Goal: Transaction & Acquisition: Purchase product/service

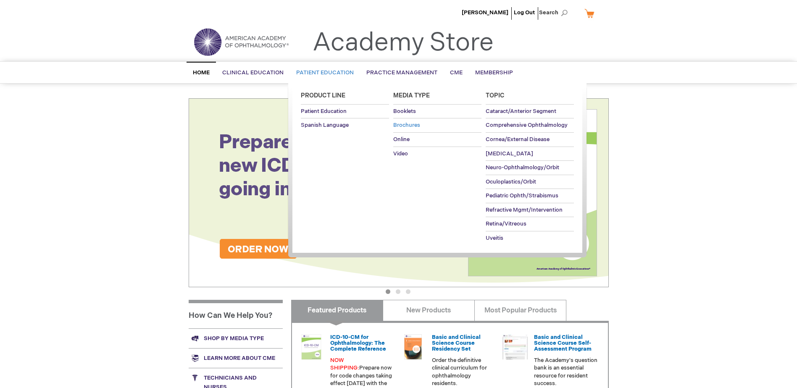
click at [403, 126] on span "Brochures" at bounding box center [406, 125] width 27 height 7
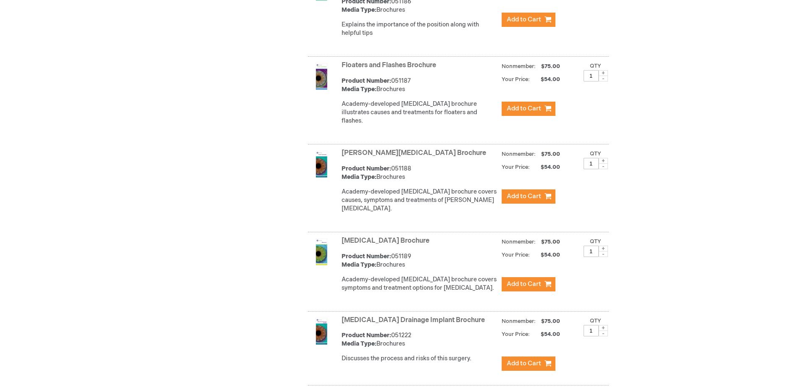
scroll to position [1237, 0]
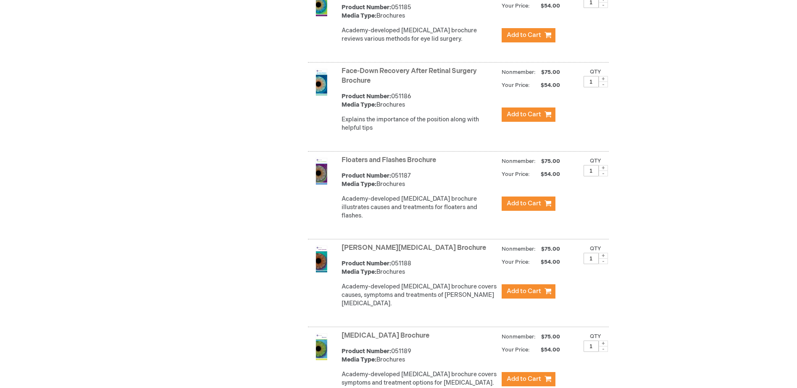
click at [601, 170] on span at bounding box center [603, 168] width 9 height 6
type input "2"
click at [537, 204] on span "Add to Cart" at bounding box center [524, 204] width 34 height 8
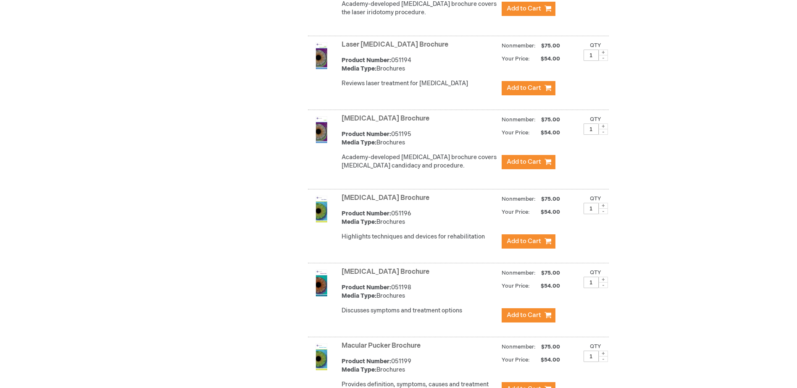
scroll to position [1926, 0]
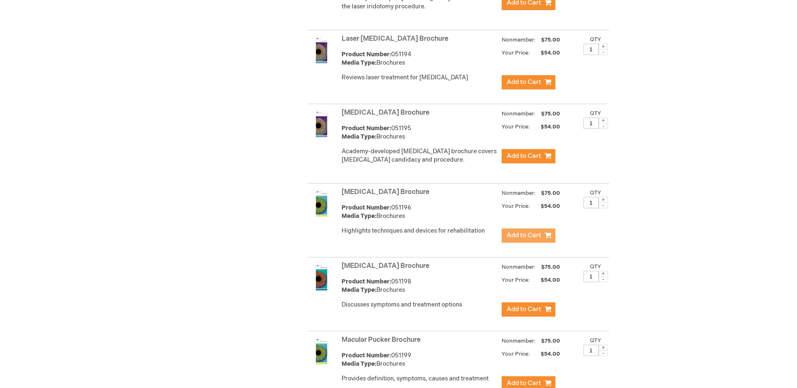
click at [534, 232] on span "Add to Cart" at bounding box center [524, 236] width 34 height 8
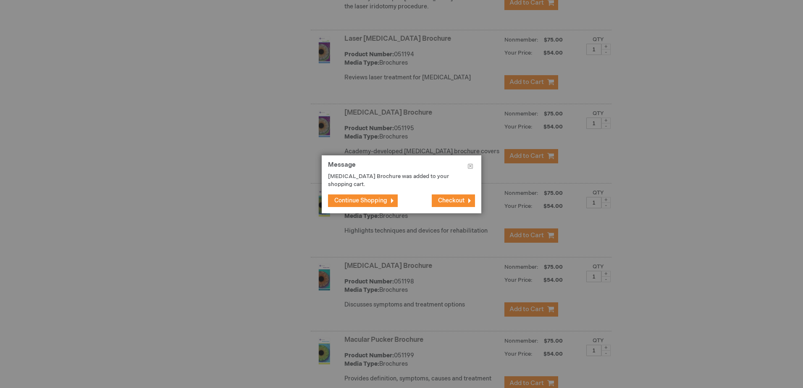
click at [370, 200] on span "Continue Shopping" at bounding box center [360, 200] width 53 height 7
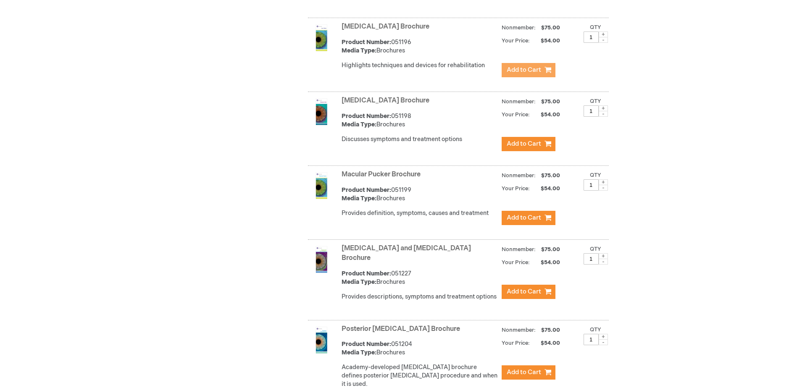
scroll to position [2094, 0]
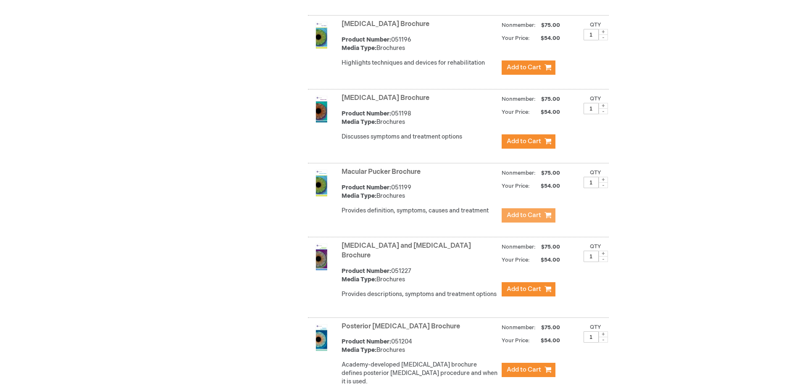
click at [532, 211] on span "Add to Cart" at bounding box center [524, 215] width 34 height 8
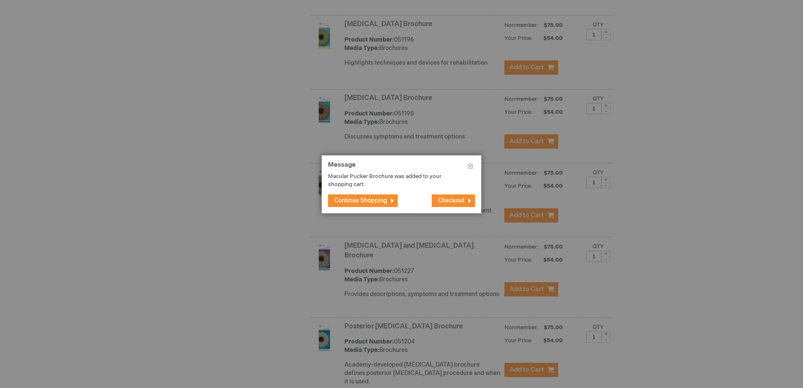
click at [372, 195] on button "Continue Shopping" at bounding box center [363, 201] width 70 height 13
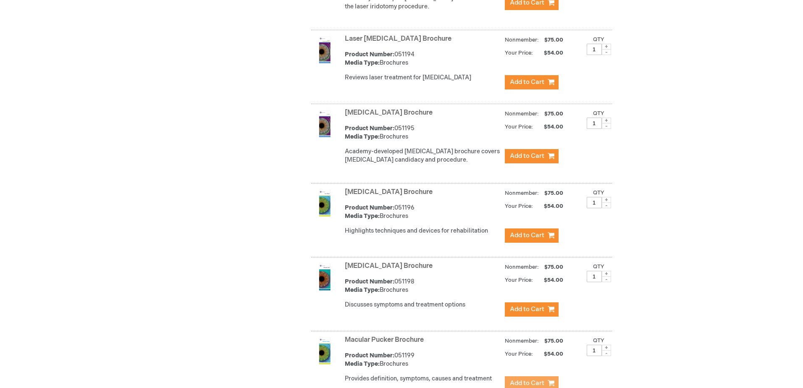
scroll to position [1842, 0]
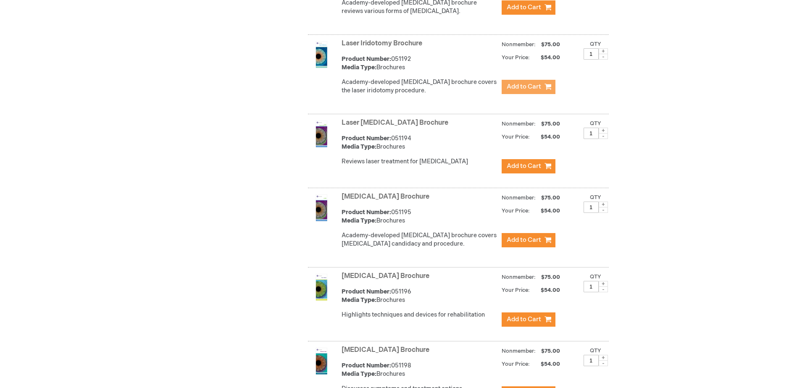
click at [532, 83] on span "Add to Cart" at bounding box center [524, 87] width 34 height 8
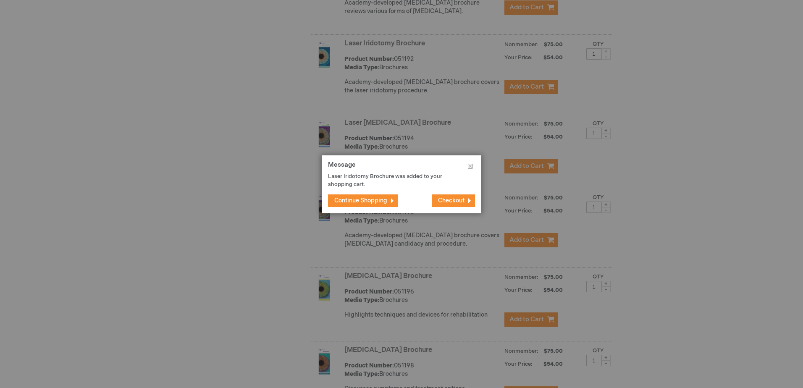
click at [460, 197] on button "Checkout" at bounding box center [453, 201] width 43 height 13
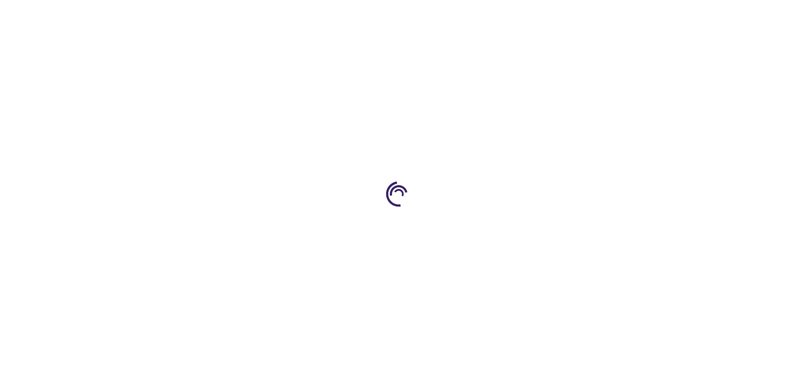
select select "US"
select select "23"
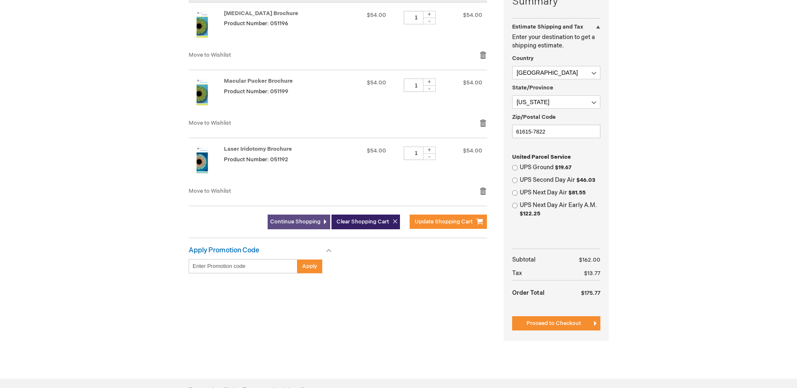
scroll to position [224, 0]
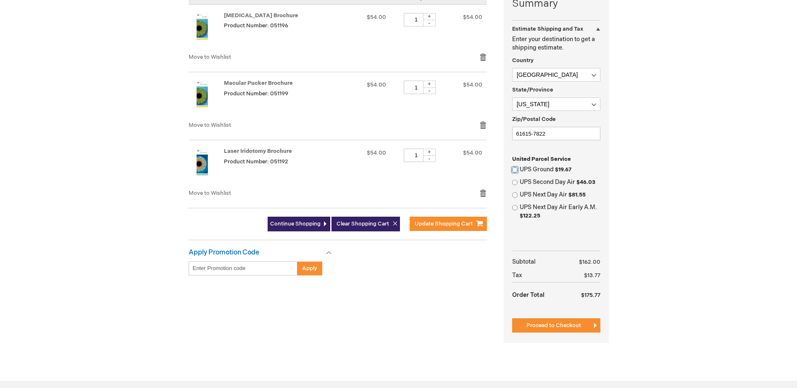
click at [513, 170] on input "UPS Ground $19.67" at bounding box center [514, 169] width 5 height 5
radio input "true"
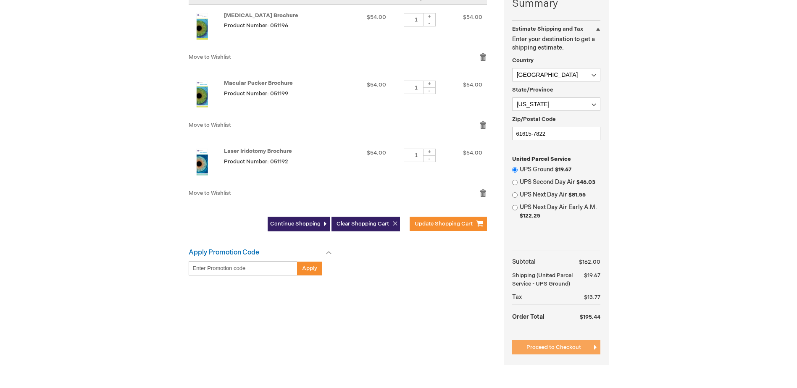
click at [531, 348] on span "Proceed to Checkout" at bounding box center [553, 347] width 55 height 7
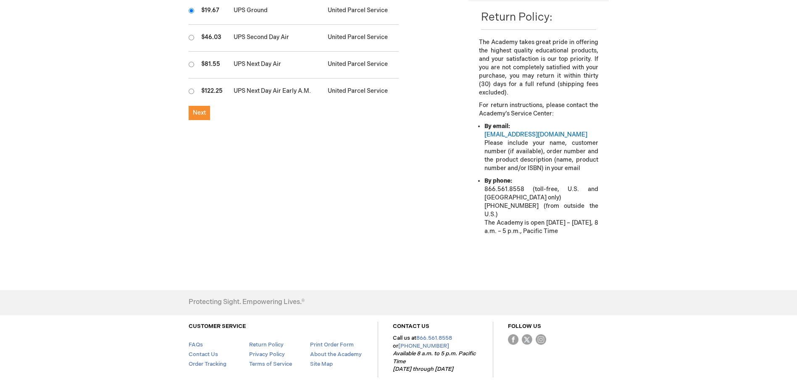
scroll to position [336, 0]
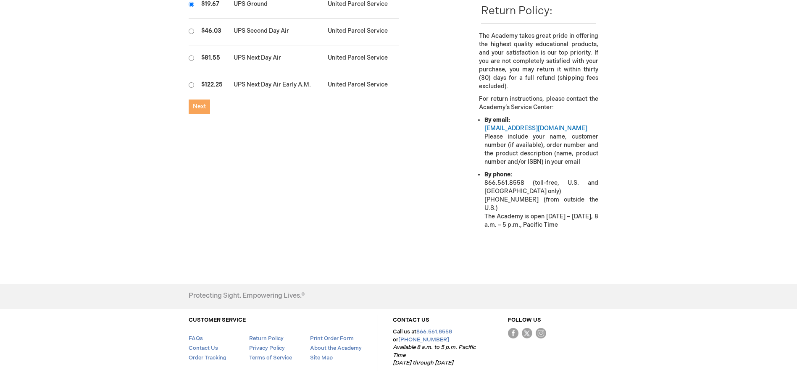
click at [200, 103] on span "Next" at bounding box center [199, 106] width 13 height 7
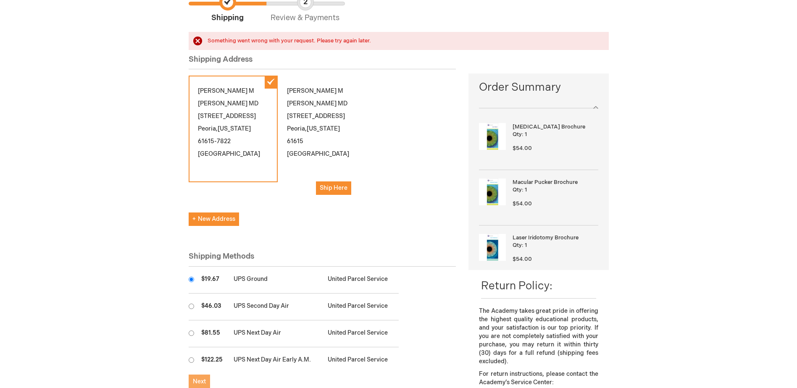
scroll to position [84, 0]
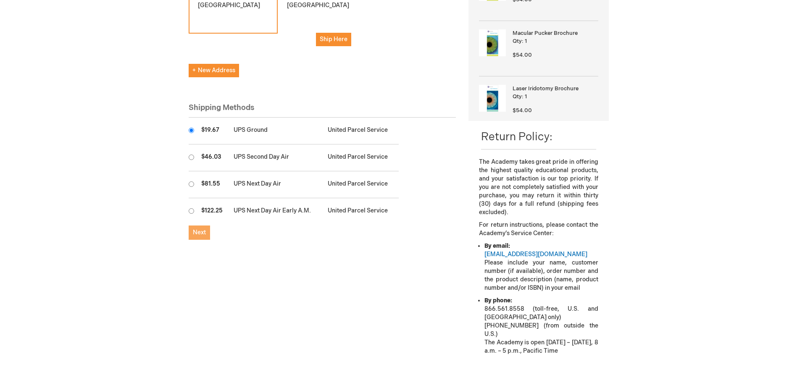
click at [195, 229] on span "Next" at bounding box center [199, 232] width 13 height 7
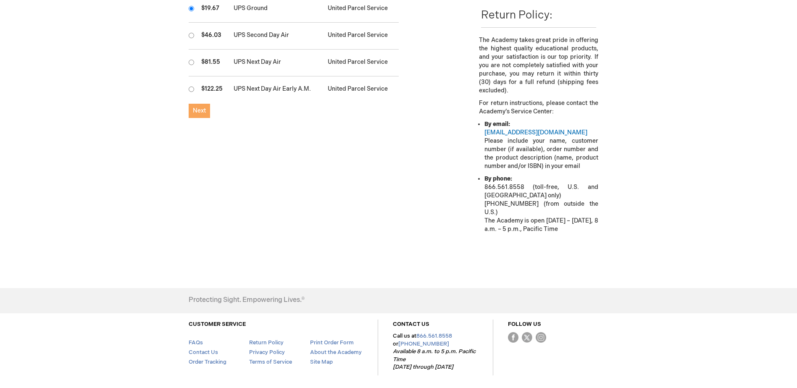
scroll to position [273, 0]
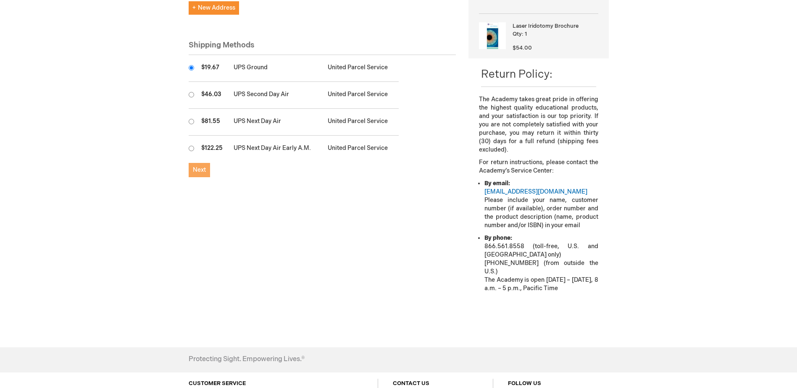
click at [203, 166] on span "Next" at bounding box center [199, 169] width 13 height 7
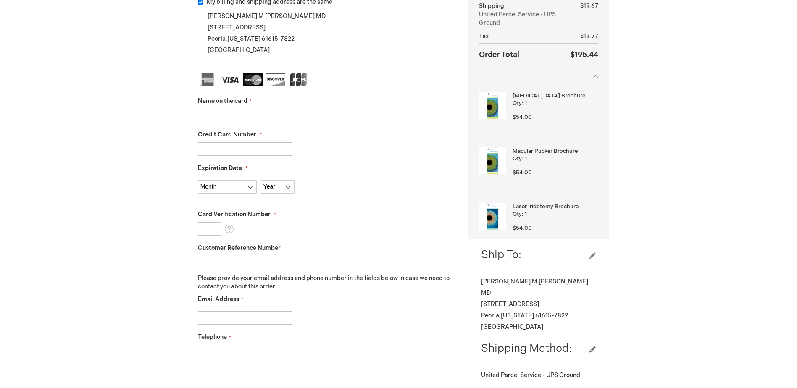
scroll to position [126, 0]
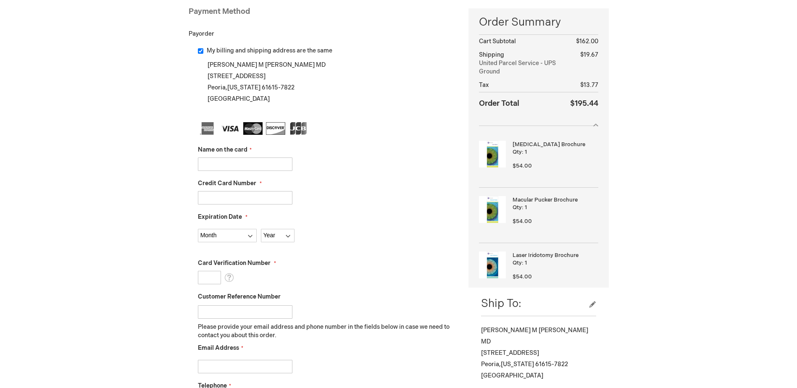
click at [211, 165] on input "Name on the card" at bounding box center [245, 164] width 95 height 13
click at [206, 165] on input "Name on the card" at bounding box center [245, 164] width 95 height 13
type input "Joshua Urban"
click at [222, 196] on input "Credit Card Number" at bounding box center [245, 197] width 95 height 13
type input "4865481000025575"
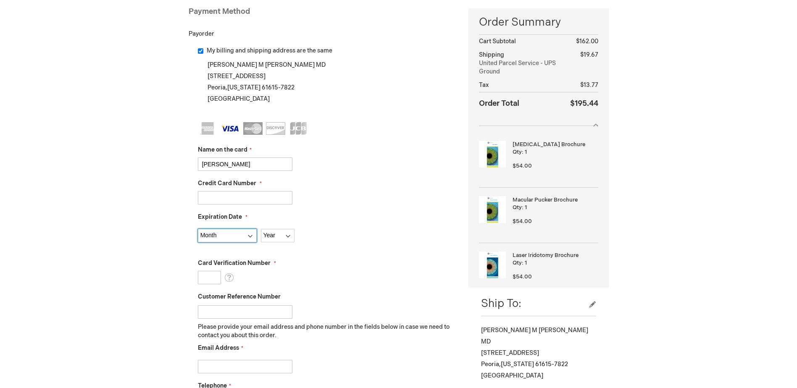
click at [227, 232] on select "Month 01 - January 02 - February 03 - March 04 - April 05 - May 06 - June 07 - …" at bounding box center [227, 235] width 59 height 13
select select "6"
click at [198, 229] on select "Month 01 - January 02 - February 03 - March 04 - April 05 - May 06 - June 07 - …" at bounding box center [227, 235] width 59 height 13
click at [268, 237] on select "Year 2025 2026 2027 2028 2029 2030 2031 2032 2033 2034 2035" at bounding box center [278, 235] width 34 height 13
select select "2029"
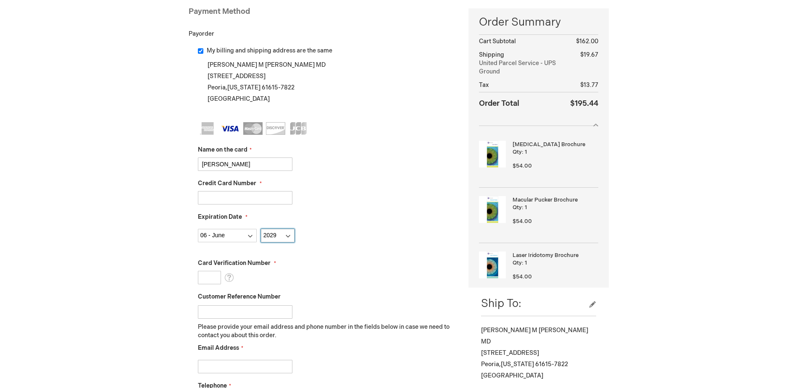
click at [261, 229] on select "Year 2025 2026 2027 2028 2029 2030 2031 2032 2033 2034 2035" at bounding box center [278, 235] width 34 height 13
click at [209, 282] on input "Card Verification Number" at bounding box center [209, 277] width 23 height 13
type input "355"
click at [222, 307] on input "Customer Reference Number" at bounding box center [245, 311] width 95 height 13
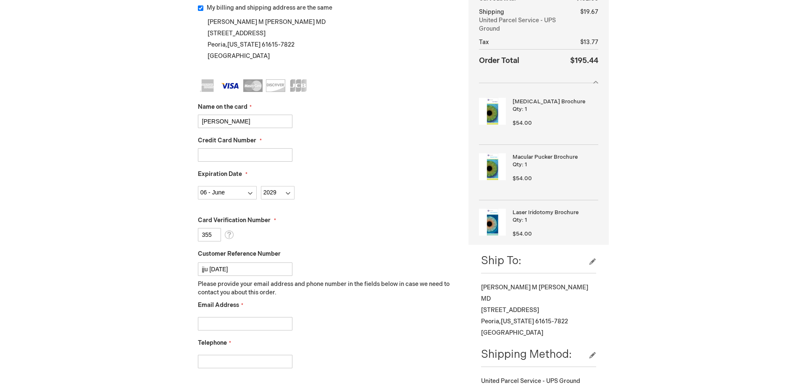
scroll to position [210, 0]
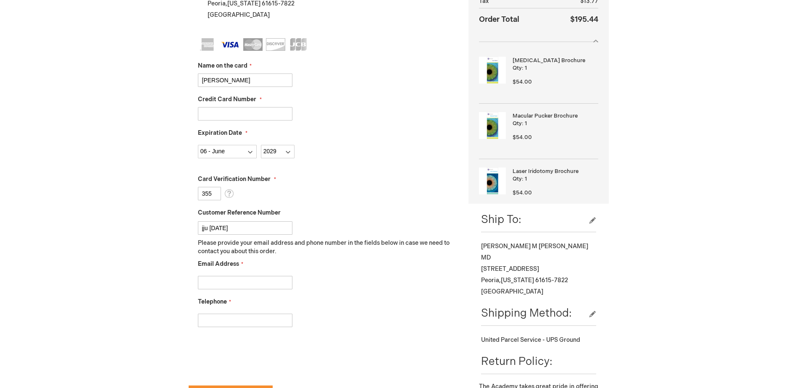
type input "jju 9.17.25"
click at [237, 283] on input "Email Address" at bounding box center [245, 282] width 95 height 13
type input "jurban@illinoiseyecenter.com"
type input "3092433852"
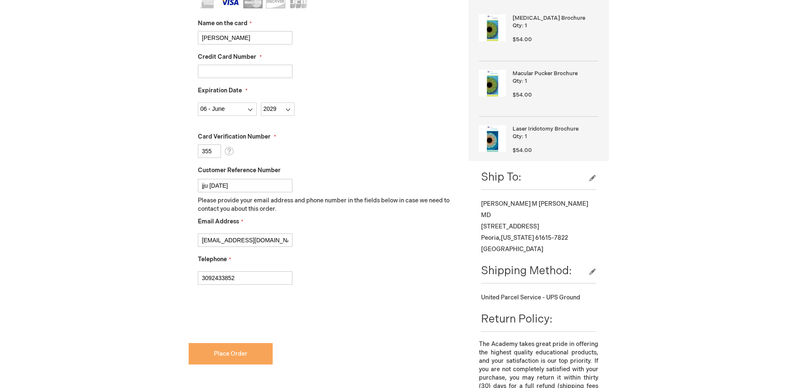
scroll to position [378, 0]
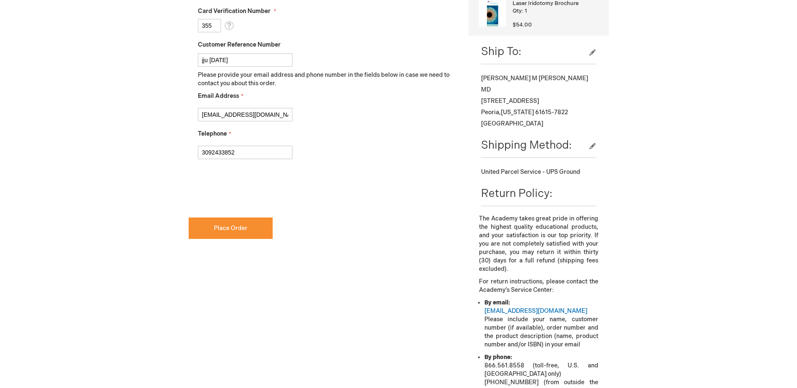
checkbox input "true"
click at [195, 229] on button "Place Order" at bounding box center [231, 228] width 84 height 21
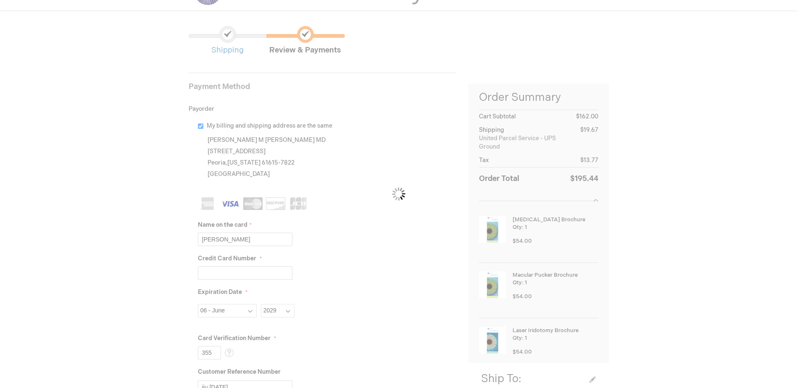
scroll to position [42, 0]
